Goal: Transaction & Acquisition: Book appointment/travel/reservation

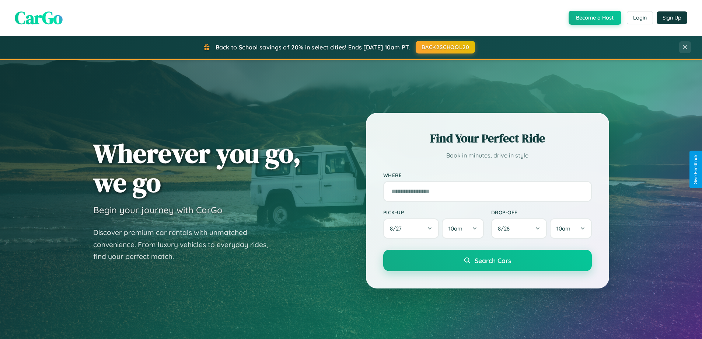
scroll to position [1417, 0]
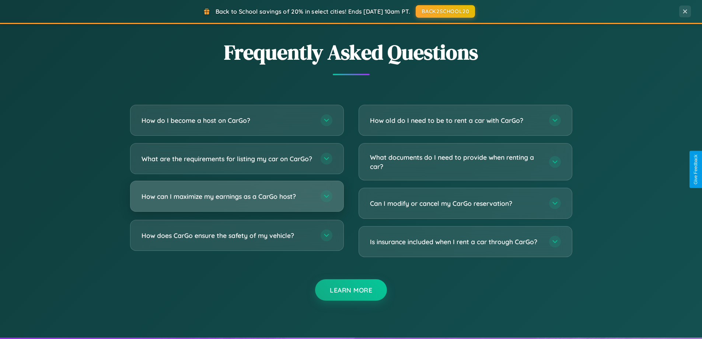
click at [236, 201] on h3 "How can I maximize my earnings as a CarGo host?" at bounding box center [227, 196] width 172 height 9
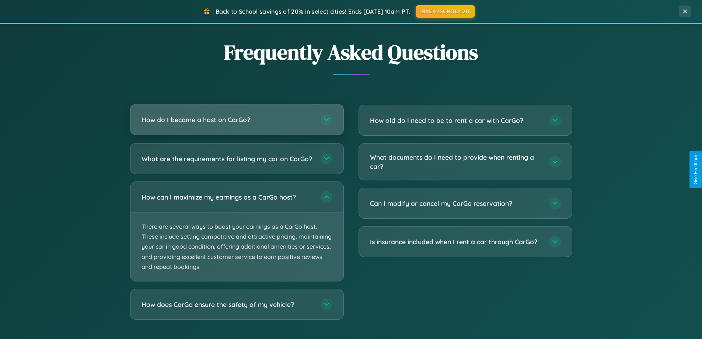
click at [236, 120] on h3 "How do I become a host on CarGo?" at bounding box center [227, 119] width 172 height 9
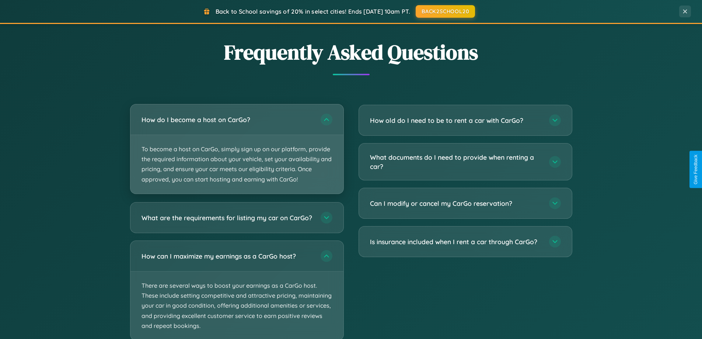
click at [236, 148] on p "To become a host on CarGo, simply sign up on our platform, provide the required…" at bounding box center [236, 164] width 213 height 59
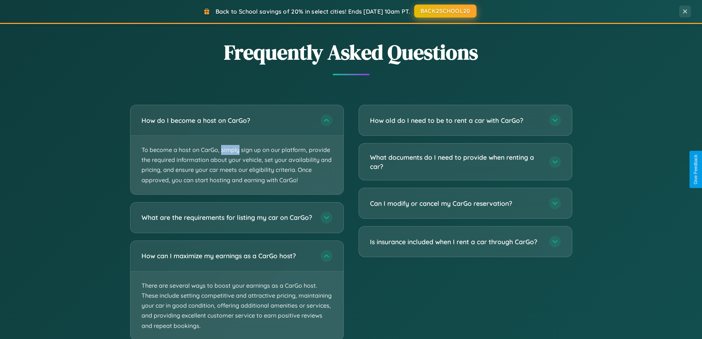
click at [445, 11] on button "BACK2SCHOOL20" at bounding box center [445, 10] width 62 height 13
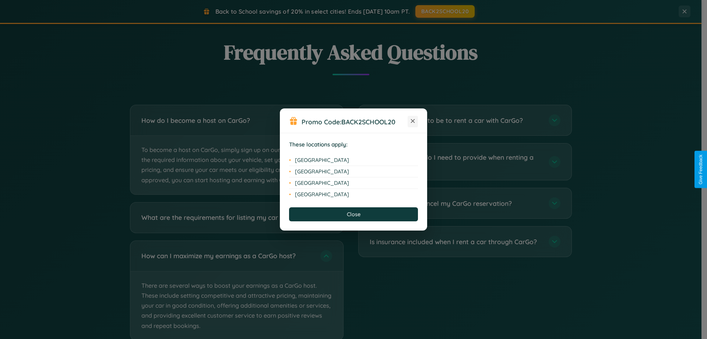
click at [413, 121] on icon at bounding box center [413, 121] width 4 height 4
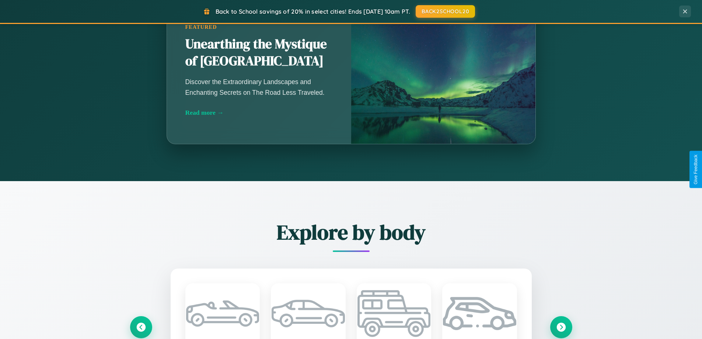
scroll to position [649, 0]
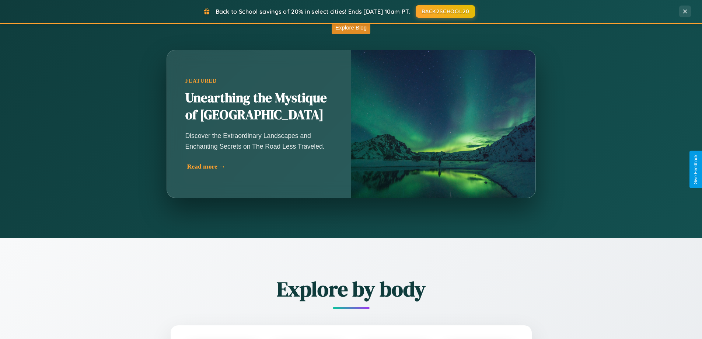
click at [259, 166] on div "Read more →" at bounding box center [260, 166] width 147 height 8
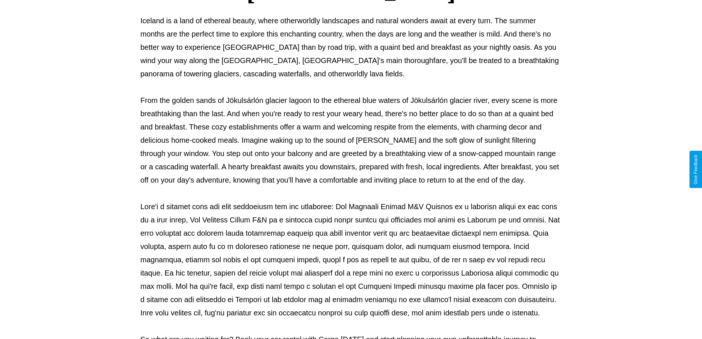
scroll to position [238, 0]
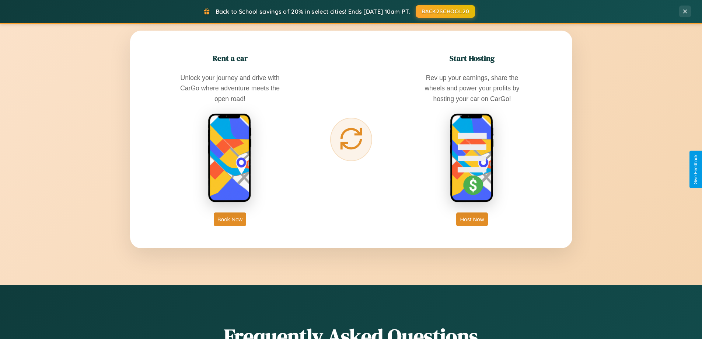
scroll to position [1184, 0]
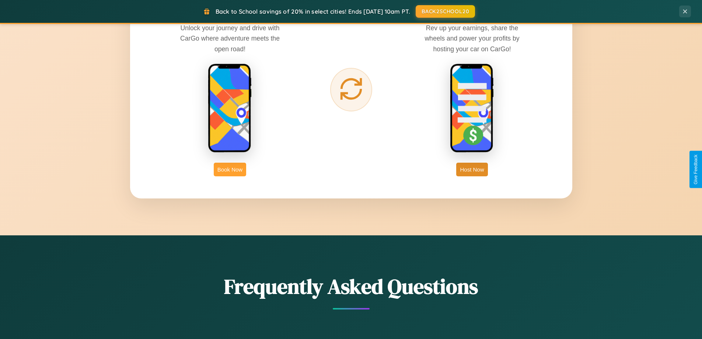
click at [230, 169] on button "Book Now" at bounding box center [230, 169] width 32 height 14
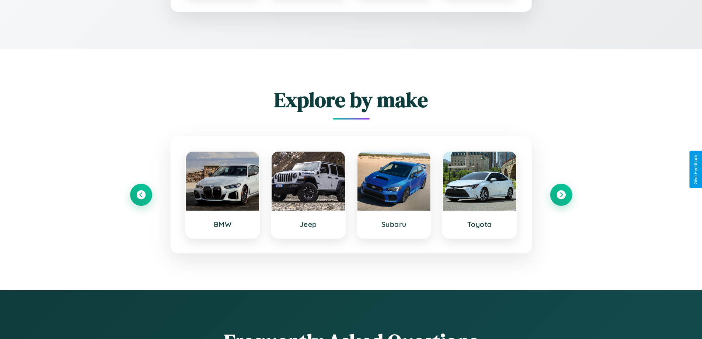
scroll to position [614, 0]
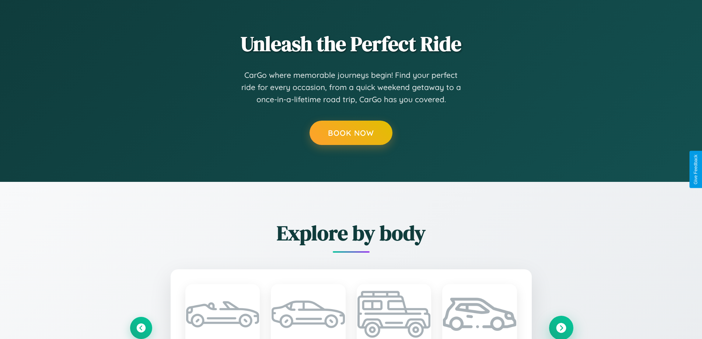
click at [561, 327] on icon at bounding box center [561, 327] width 10 height 10
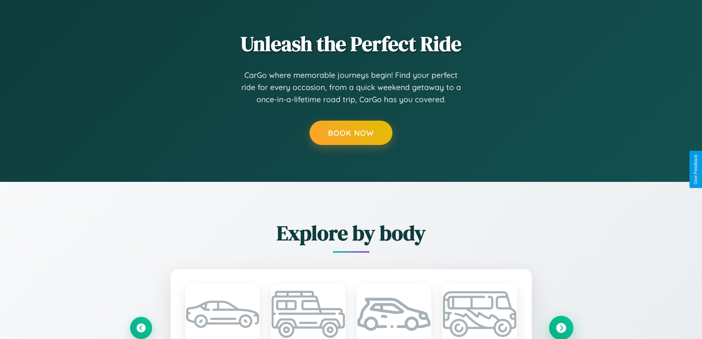
click at [561, 327] on icon at bounding box center [561, 327] width 10 height 10
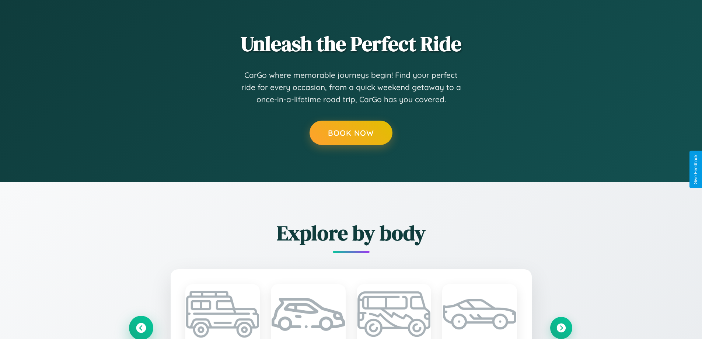
click at [141, 327] on icon at bounding box center [141, 327] width 12 height 12
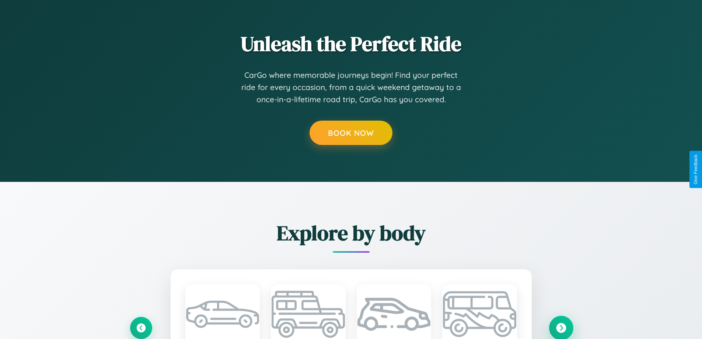
click at [561, 327] on icon at bounding box center [561, 327] width 10 height 10
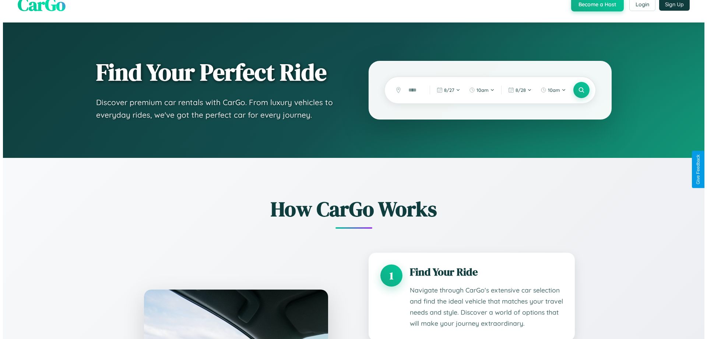
scroll to position [0, 0]
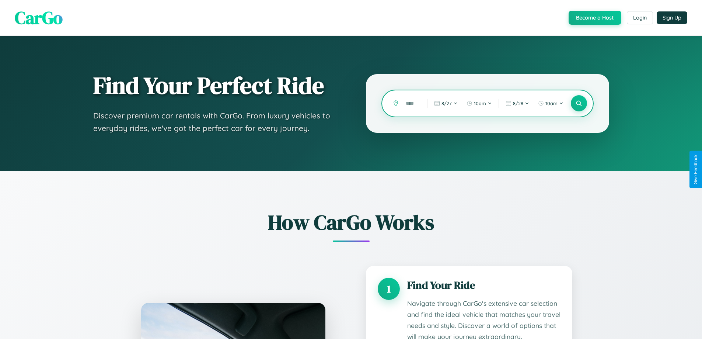
click at [411, 103] on input "text" at bounding box center [411, 103] width 18 height 13
type input "***"
click at [578, 103] on icon at bounding box center [578, 103] width 7 height 7
